Goal: Task Accomplishment & Management: Complete application form

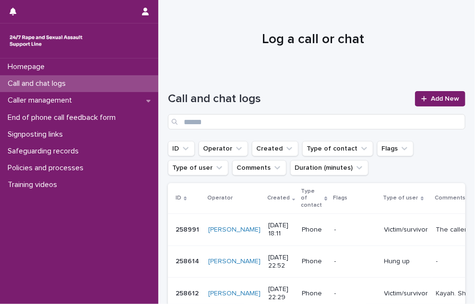
click at [345, 20] on div at bounding box center [312, 36] width 309 height 72
click at [142, 11] on icon "button" at bounding box center [145, 12] width 7 height 8
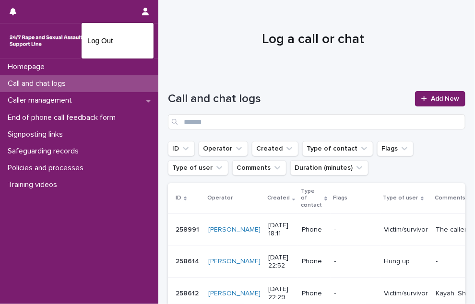
click at [223, 22] on div at bounding box center [237, 152] width 475 height 304
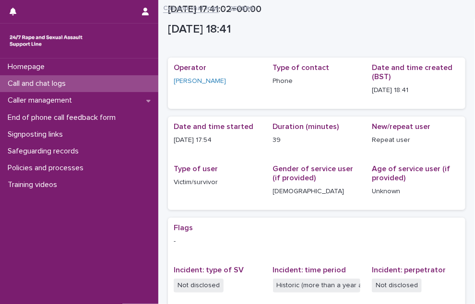
scroll to position [216, 0]
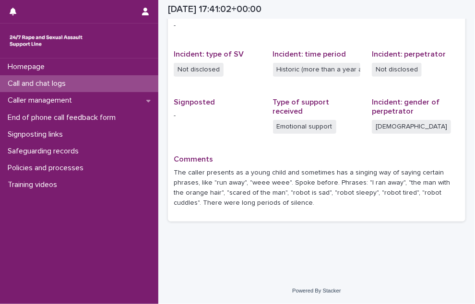
click at [267, 151] on div "Flags - Incident: type of SV Not disclosed Incident: time period Historic (more…" at bounding box center [317, 112] width 286 height 208
click at [94, 83] on div "Call and chat logs" at bounding box center [79, 83] width 158 height 17
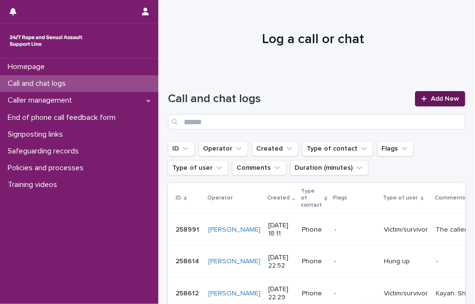
click at [415, 93] on link "Add New" at bounding box center [440, 98] width 50 height 15
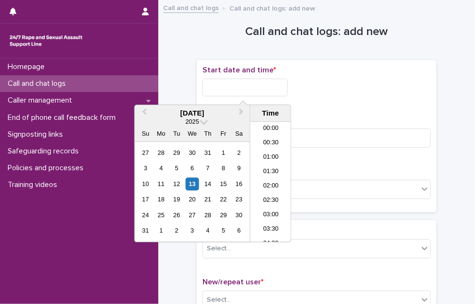
click at [219, 88] on input "text" at bounding box center [244, 88] width 85 height 18
click at [266, 148] on li "18:00" at bounding box center [270, 153] width 41 height 14
click at [266, 92] on input "**********" at bounding box center [244, 88] width 85 height 18
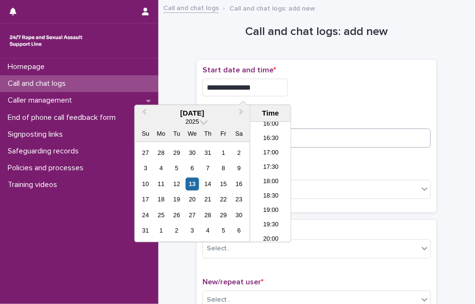
type input "**********"
click at [305, 142] on input at bounding box center [316, 138] width 228 height 19
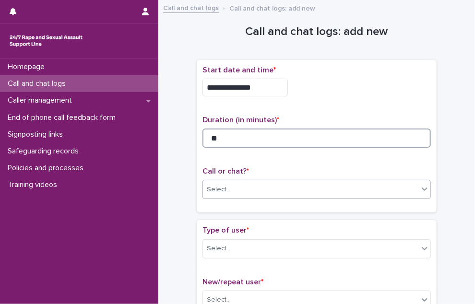
type input "**"
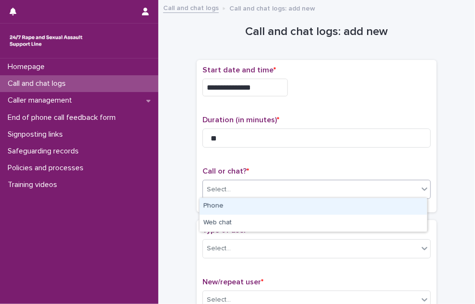
click at [275, 194] on div "Select..." at bounding box center [310, 190] width 215 height 16
drag, startPoint x: 265, startPoint y: 205, endPoint x: 260, endPoint y: 203, distance: 5.0
click at [262, 204] on div "Phone" at bounding box center [313, 206] width 227 height 17
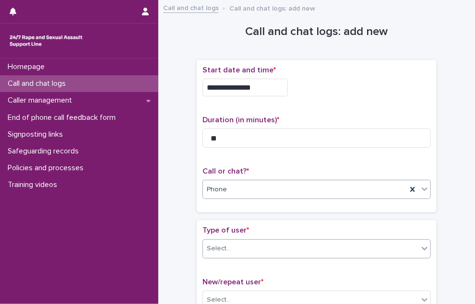
click at [248, 245] on div "Select..." at bounding box center [310, 249] width 215 height 16
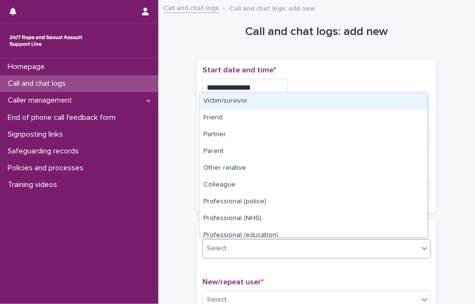
click at [259, 106] on div "Victim/survivor" at bounding box center [313, 101] width 227 height 17
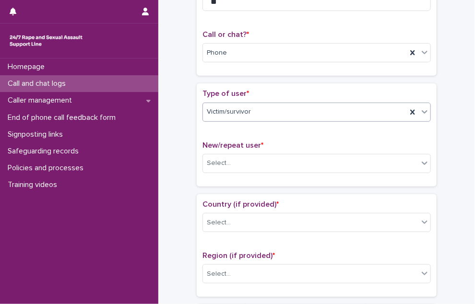
scroll to position [144, 0]
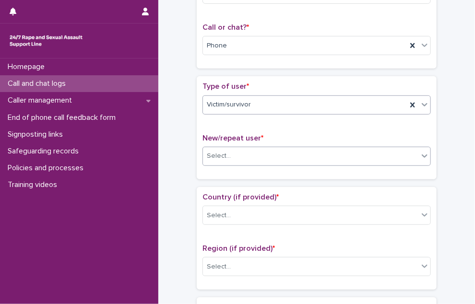
click at [230, 159] on div "Select..." at bounding box center [310, 156] width 215 height 16
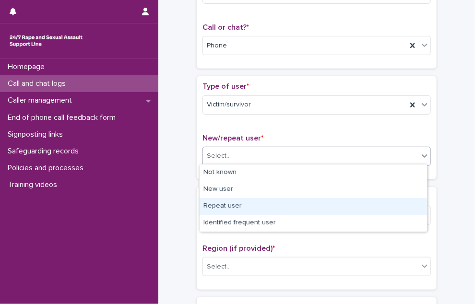
click at [226, 206] on div "Repeat user" at bounding box center [313, 206] width 227 height 17
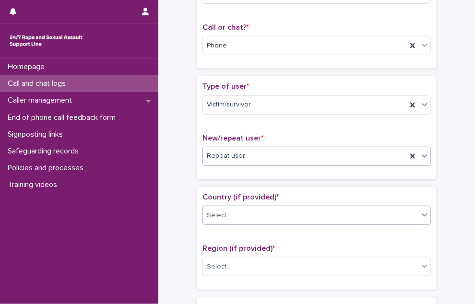
click at [226, 215] on div "Select..." at bounding box center [310, 216] width 215 height 16
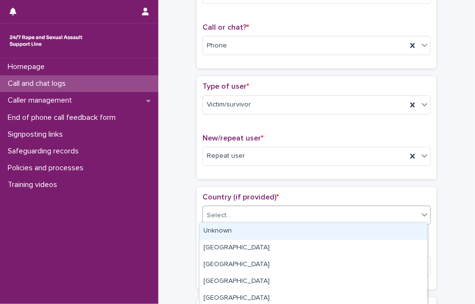
click at [224, 231] on div "Unknown" at bounding box center [313, 231] width 227 height 17
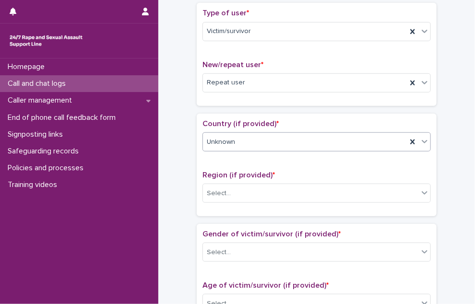
scroll to position [240, 0]
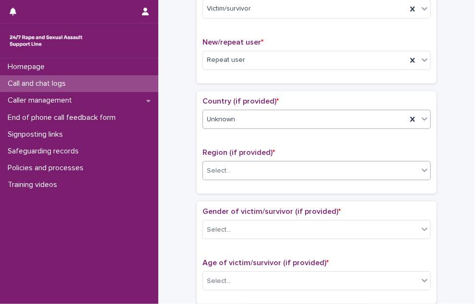
click at [217, 163] on div "Select..." at bounding box center [310, 171] width 215 height 16
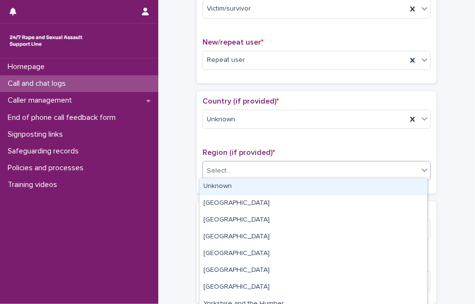
click at [223, 184] on div "Unknown" at bounding box center [313, 186] width 227 height 17
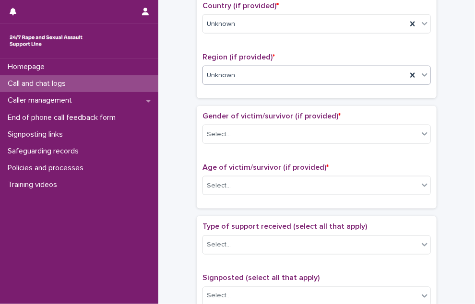
scroll to position [336, 0]
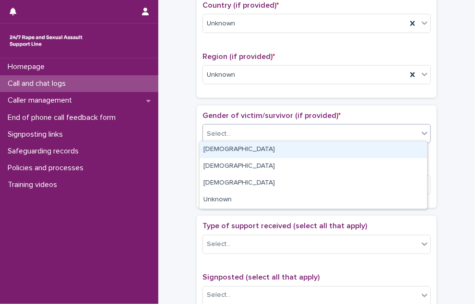
drag, startPoint x: 226, startPoint y: 135, endPoint x: 228, endPoint y: 150, distance: 15.5
click at [227, 140] on div "Select..." at bounding box center [316, 133] width 228 height 19
click at [228, 150] on div "Female" at bounding box center [313, 150] width 227 height 17
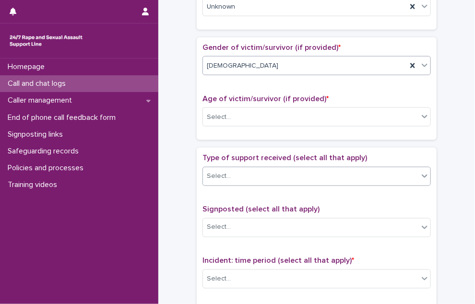
scroll to position [432, 0]
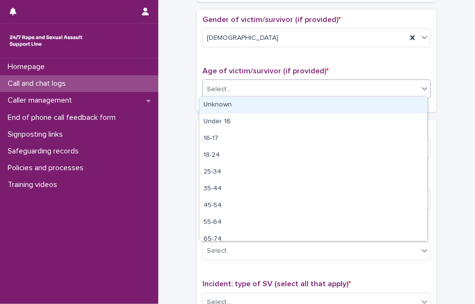
click at [226, 87] on div "Select..." at bounding box center [219, 89] width 24 height 10
click at [221, 102] on div "Unknown" at bounding box center [313, 105] width 227 height 17
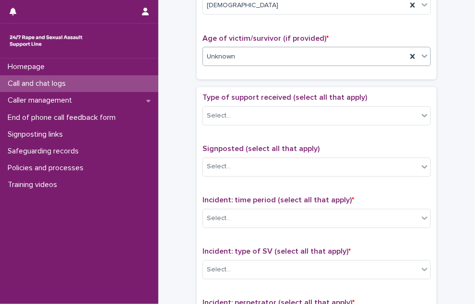
scroll to position [480, 0]
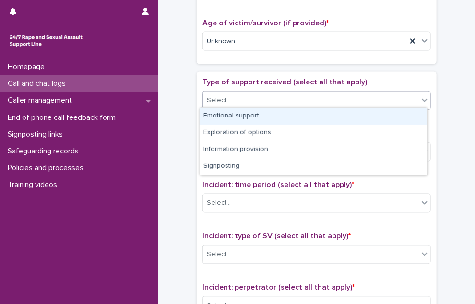
click at [228, 94] on div "Select..." at bounding box center [310, 101] width 215 height 16
click at [225, 118] on div "Emotional support" at bounding box center [313, 116] width 227 height 17
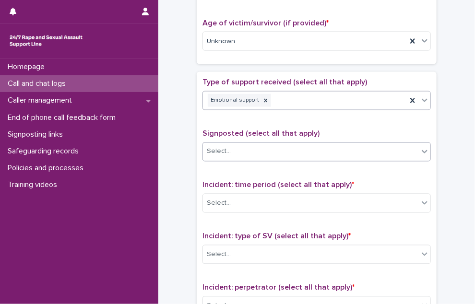
click at [218, 147] on div "Select..." at bounding box center [219, 152] width 24 height 10
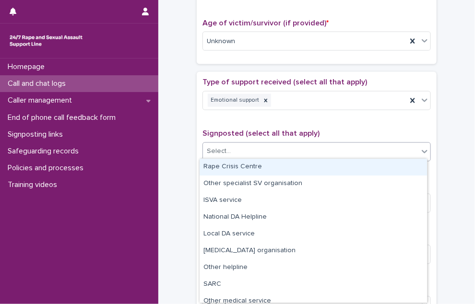
click at [188, 175] on div "**********" at bounding box center [316, 17] width 297 height 982
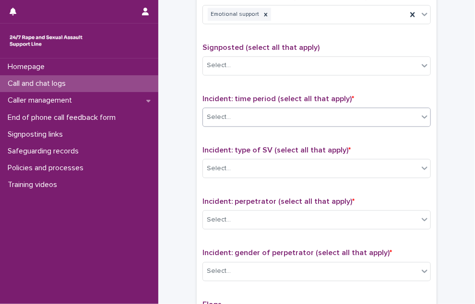
scroll to position [576, 0]
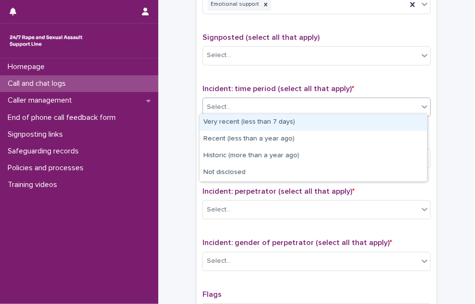
click at [248, 98] on div "Select..." at bounding box center [316, 107] width 228 height 19
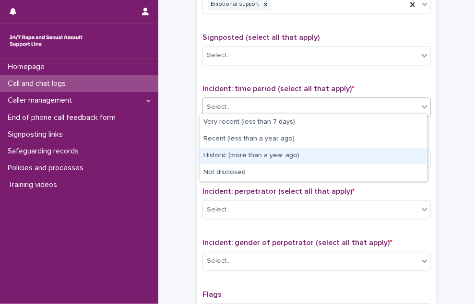
click at [244, 157] on div "Historic (more than a year ago)" at bounding box center [313, 156] width 227 height 17
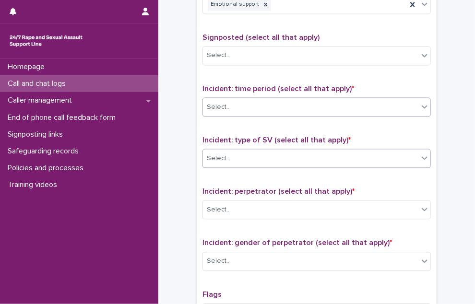
click at [244, 156] on div "Select..." at bounding box center [310, 159] width 215 height 16
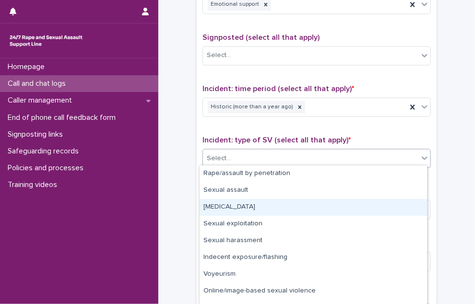
click at [239, 202] on div "Child sexual abuse" at bounding box center [313, 207] width 227 height 17
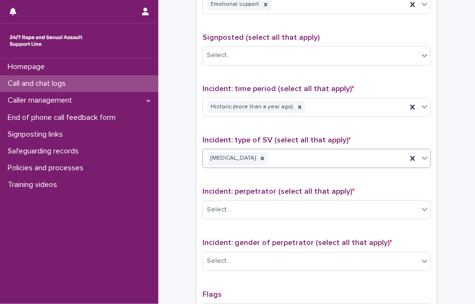
scroll to position [624, 0]
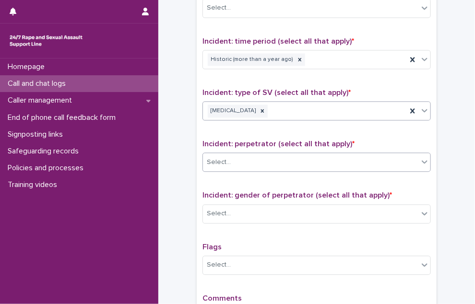
click at [236, 158] on div "Select..." at bounding box center [310, 162] width 215 height 16
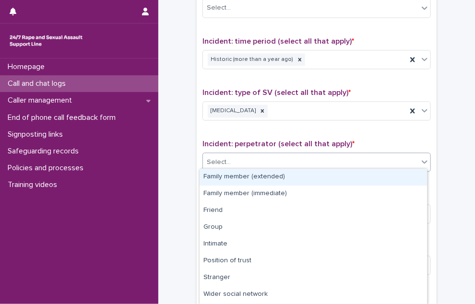
click at [242, 182] on div "Family member (extended)" at bounding box center [313, 177] width 227 height 17
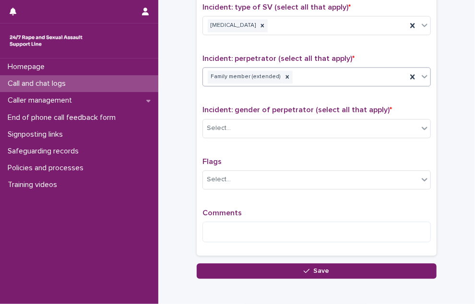
scroll to position [720, 0]
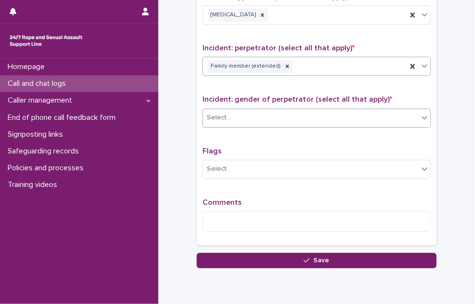
click at [231, 116] on div "Select..." at bounding box center [310, 118] width 215 height 16
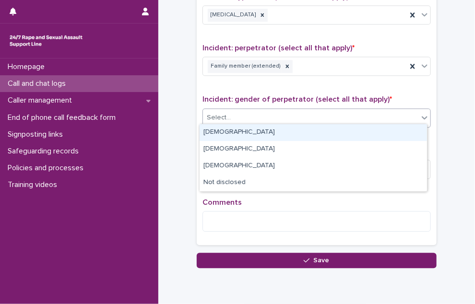
click at [232, 126] on div "Male" at bounding box center [313, 132] width 227 height 17
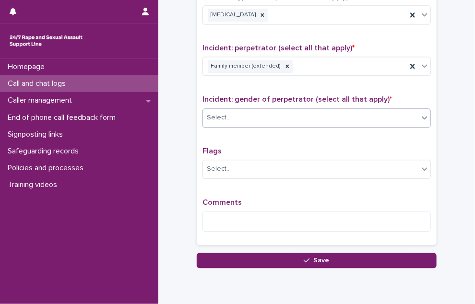
scroll to position [754, 0]
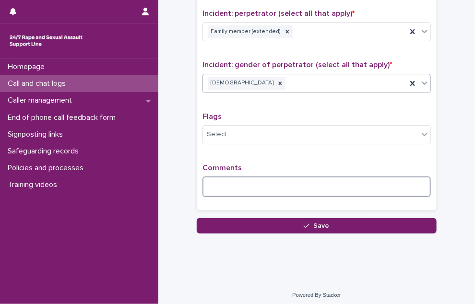
click at [220, 177] on textarea at bounding box center [316, 187] width 228 height 21
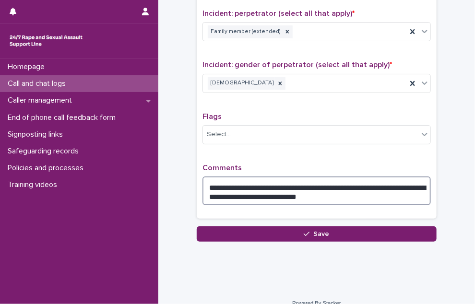
click at [365, 194] on textarea "**********" at bounding box center [316, 191] width 228 height 29
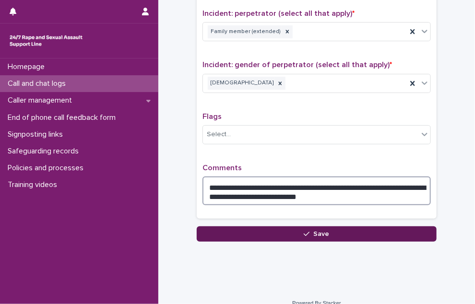
type textarea "**********"
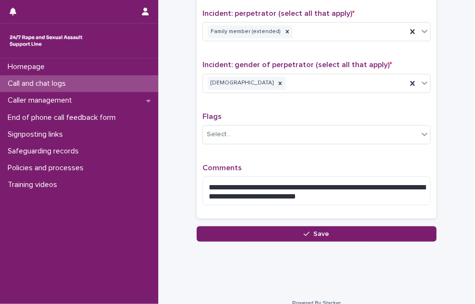
drag, startPoint x: 350, startPoint y: 224, endPoint x: 330, endPoint y: 225, distance: 20.7
click at [350, 226] on button "Save" at bounding box center [317, 233] width 240 height 15
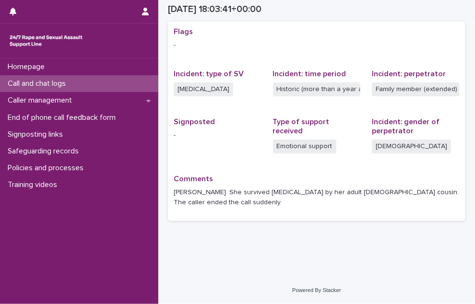
scroll to position [196, 0]
click at [66, 81] on p "Call and chat logs" at bounding box center [39, 83] width 70 height 9
